Goal: Information Seeking & Learning: Understand process/instructions

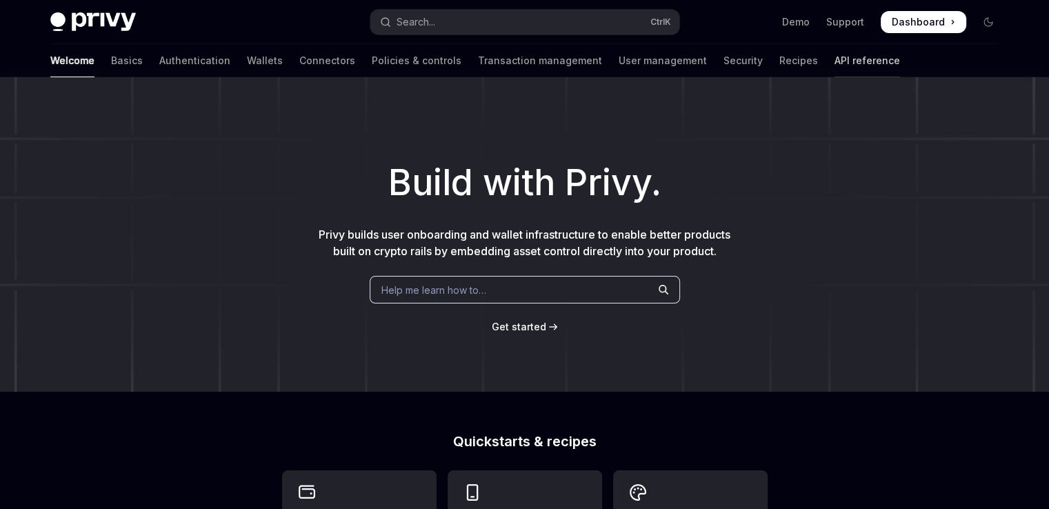
click at [834, 57] on link "API reference" at bounding box center [867, 60] width 66 height 33
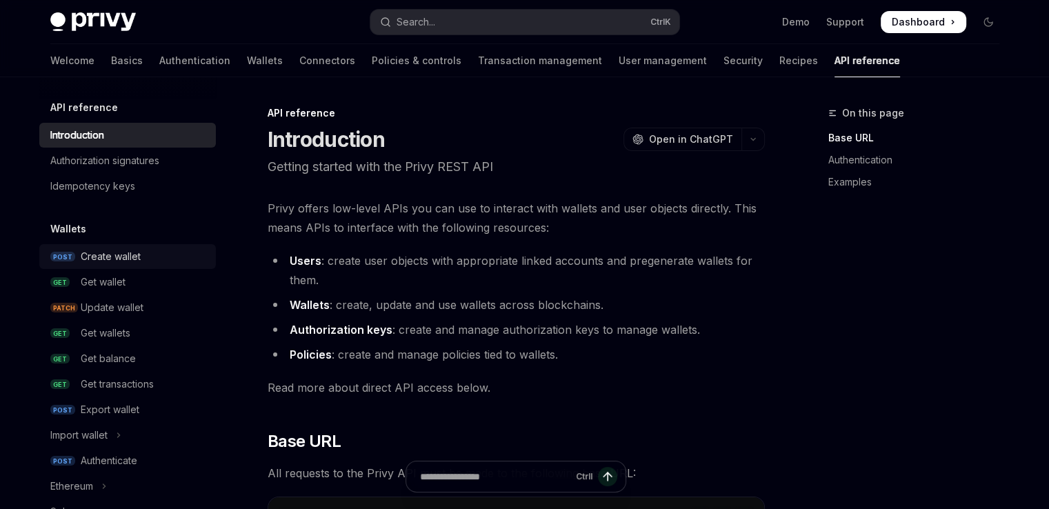
click at [143, 260] on div "Create wallet" at bounding box center [144, 256] width 127 height 17
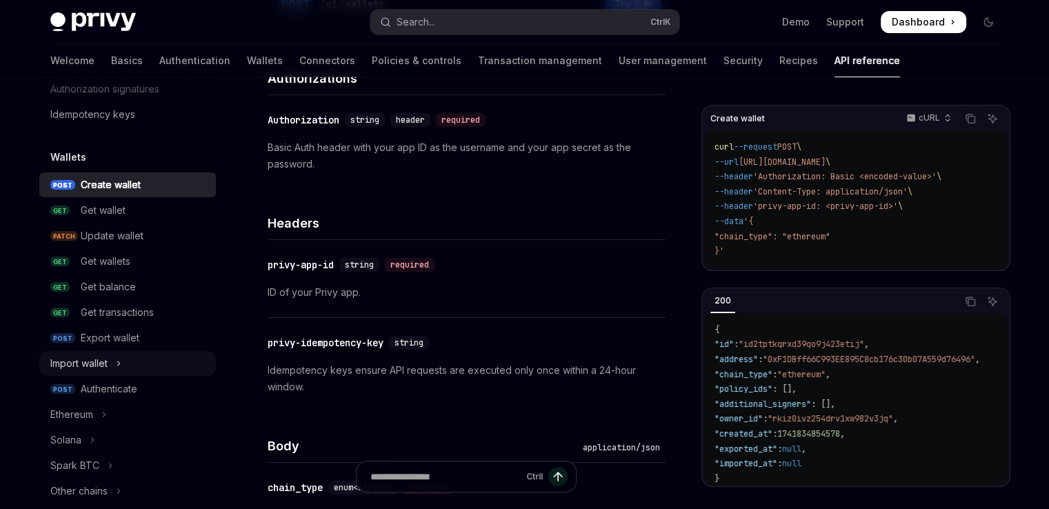
scroll to position [138, 0]
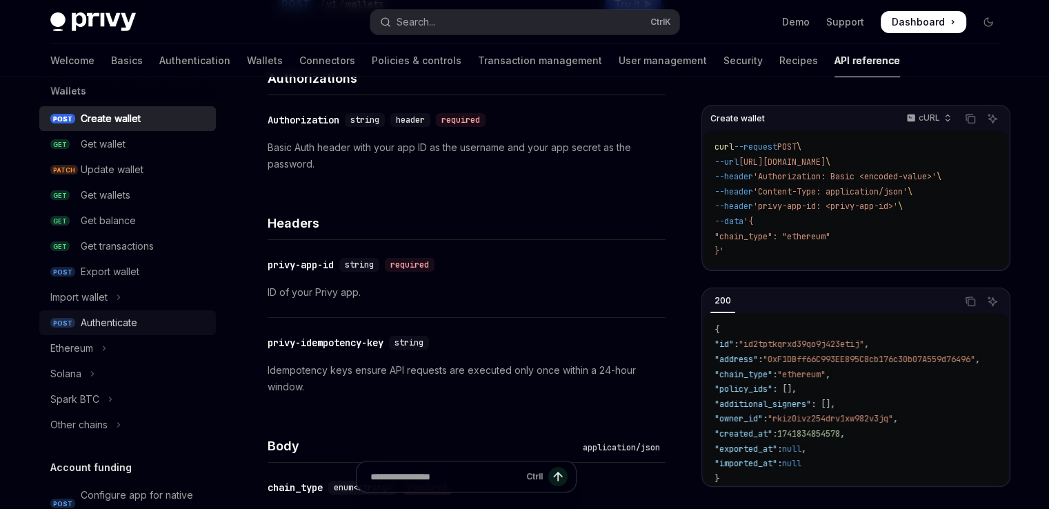
click at [116, 329] on div "Authenticate" at bounding box center [109, 322] width 57 height 17
type textarea "*"
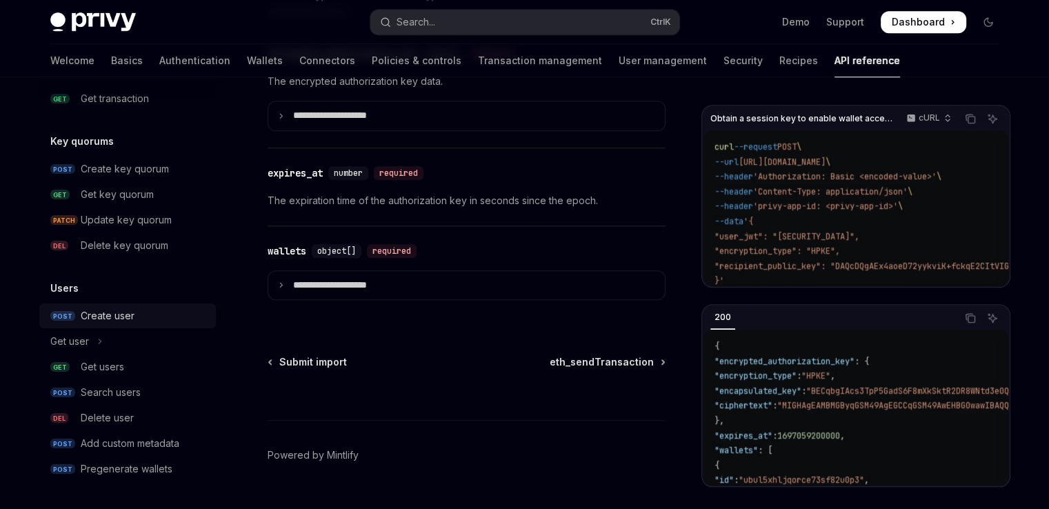
scroll to position [1263, 0]
